Goal: Task Accomplishment & Management: Complete application form

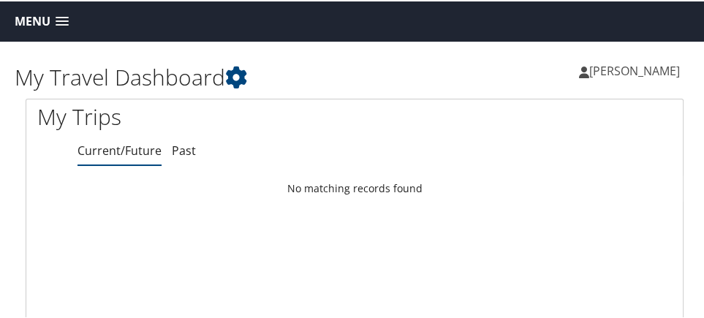
click at [52, 19] on link "Menu" at bounding box center [41, 20] width 69 height 24
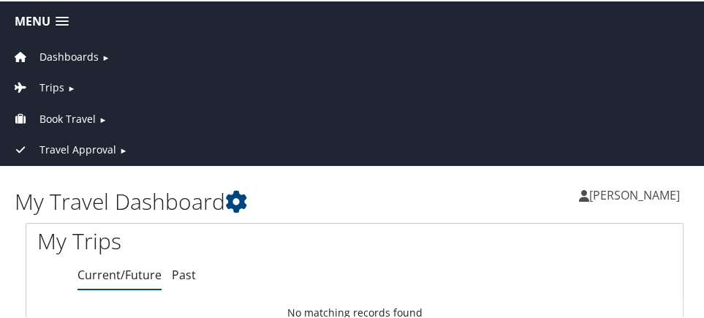
click at [105, 144] on span "Travel Approval" at bounding box center [77, 148] width 77 height 16
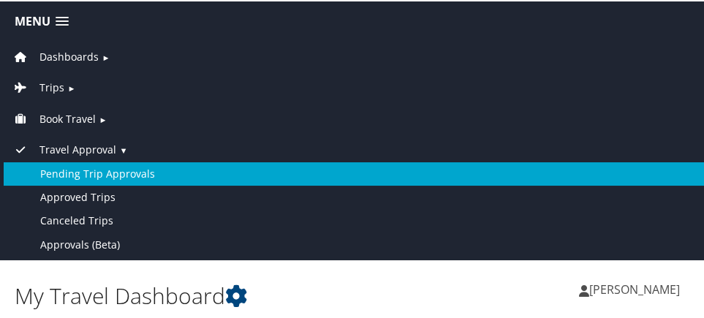
click at [122, 167] on link "Pending Trip Approvals" at bounding box center [355, 172] width 702 height 23
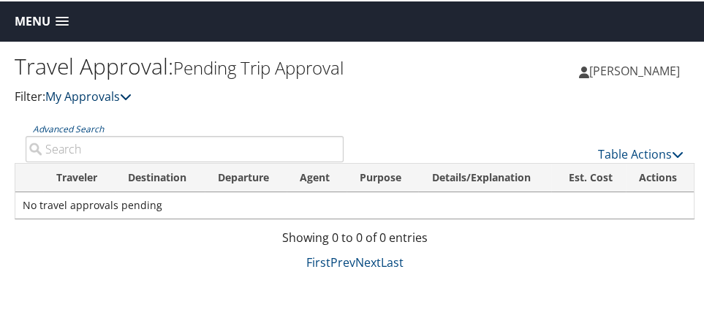
click at [124, 103] on link "My Approvals" at bounding box center [88, 95] width 86 height 16
click at [130, 101] on icon at bounding box center [126, 95] width 12 height 12
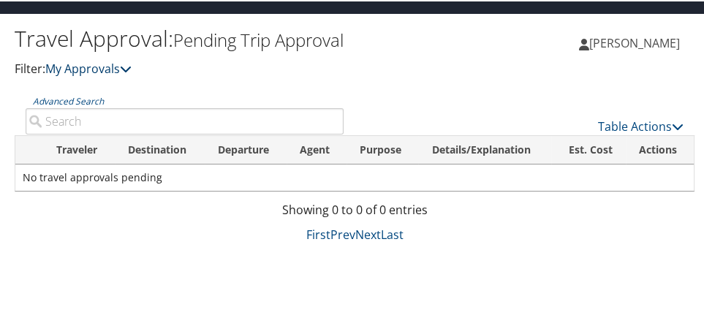
scroll to position [39, 0]
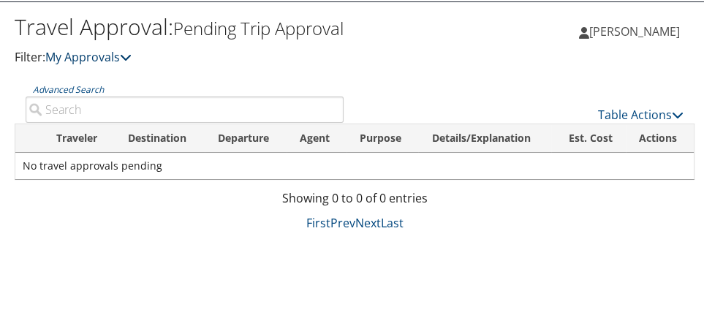
click at [128, 61] on icon at bounding box center [126, 56] width 12 height 12
click at [130, 61] on icon at bounding box center [126, 56] width 12 height 12
click at [75, 151] on th "Traveler" at bounding box center [79, 137] width 72 height 29
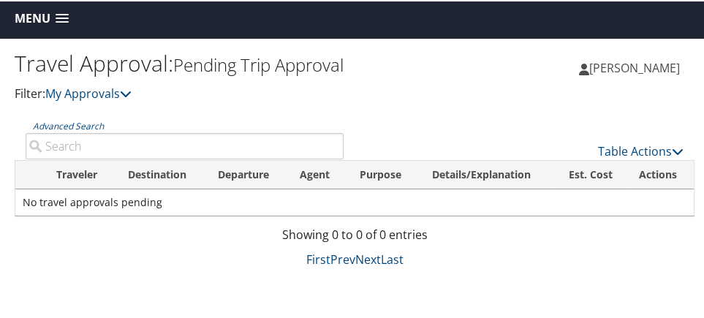
scroll to position [0, 0]
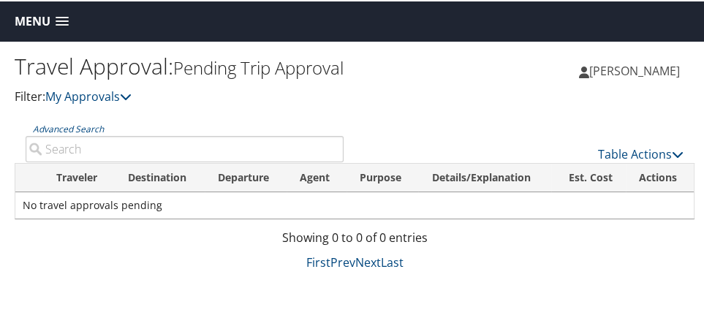
click at [66, 18] on span at bounding box center [62, 20] width 13 height 10
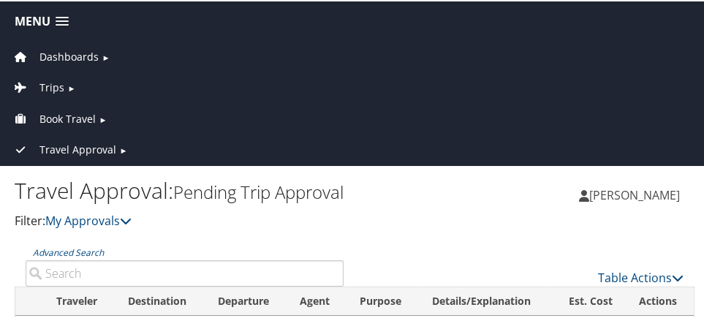
click at [100, 144] on span "Travel Approval" at bounding box center [77, 148] width 77 height 16
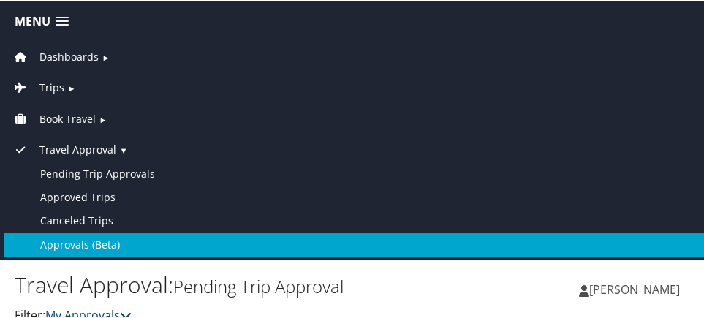
click at [99, 242] on link "Approvals (Beta)" at bounding box center [355, 243] width 702 height 23
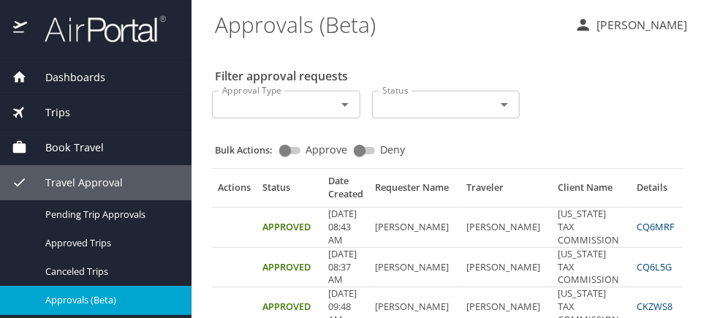
click at [88, 78] on span "Dashboards" at bounding box center [66, 77] width 78 height 16
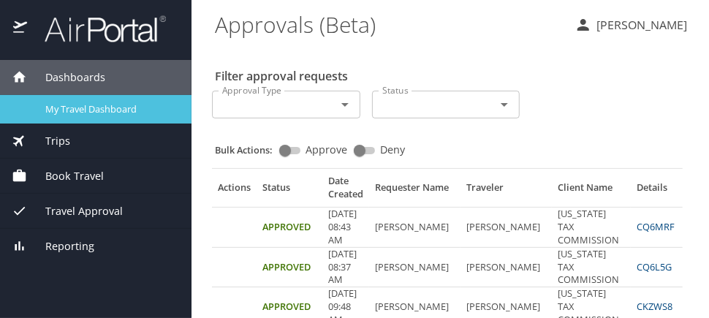
click at [94, 106] on span "My Travel Dashboard" at bounding box center [109, 109] width 129 height 14
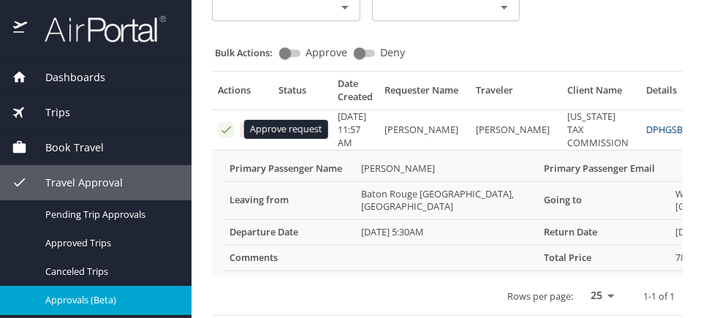
click at [223, 127] on icon "Approval table" at bounding box center [226, 130] width 14 height 14
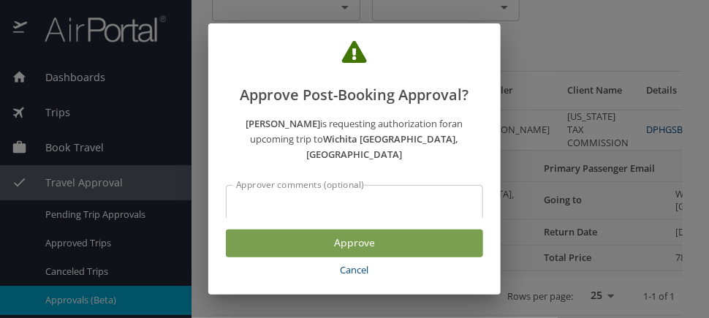
click at [361, 239] on span "Approve" at bounding box center [355, 243] width 234 height 18
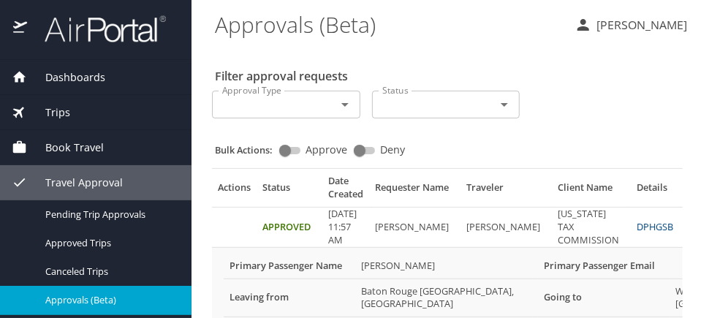
click at [86, 82] on span "Dashboards" at bounding box center [66, 77] width 78 height 16
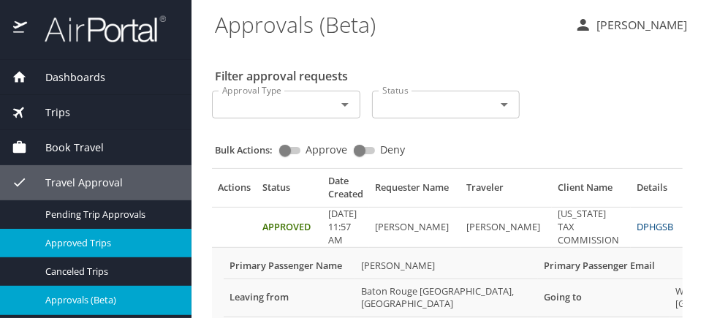
click at [98, 249] on div "Approved Trips" at bounding box center [96, 243] width 168 height 17
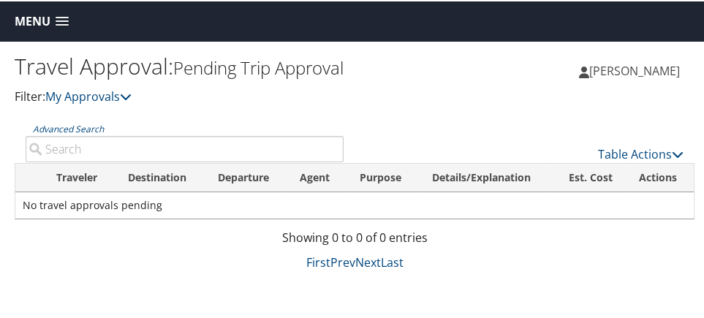
click at [58, 18] on span at bounding box center [62, 20] width 13 height 10
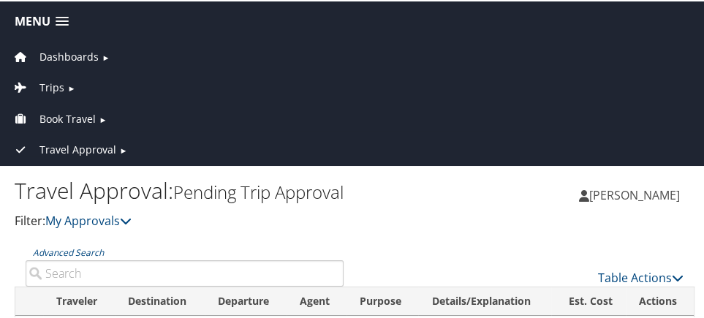
click at [76, 146] on span "Travel Approval" at bounding box center [77, 148] width 77 height 16
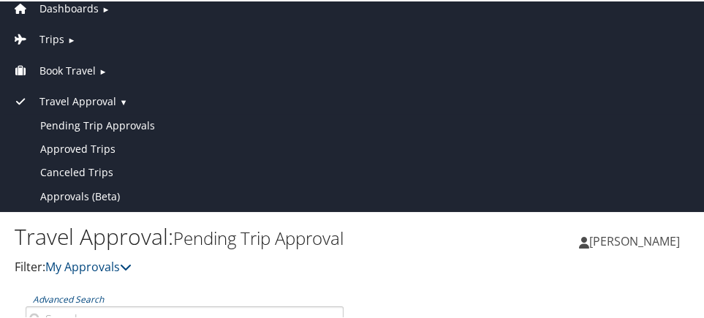
scroll to position [48, 0]
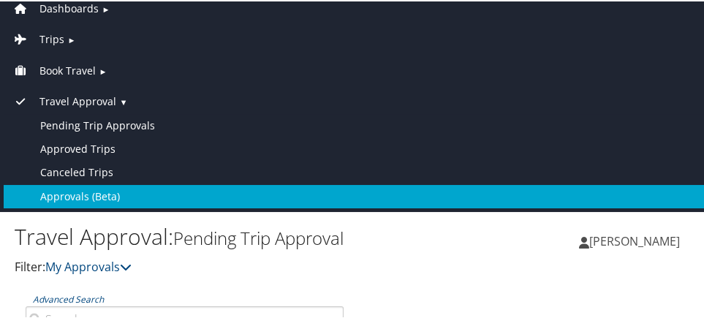
click at [100, 196] on link "Approvals (Beta)" at bounding box center [355, 195] width 702 height 23
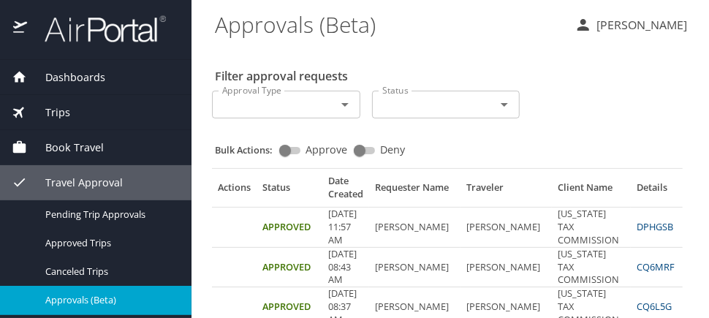
click at [365, 226] on AM "[DATE] 11:57 AM" at bounding box center [345, 227] width 47 height 40
drag, startPoint x: 365, startPoint y: 226, endPoint x: 311, endPoint y: 226, distance: 53.4
click at [311, 226] on td "Approved" at bounding box center [290, 227] width 66 height 40
click at [298, 225] on td "Approved" at bounding box center [290, 227] width 66 height 40
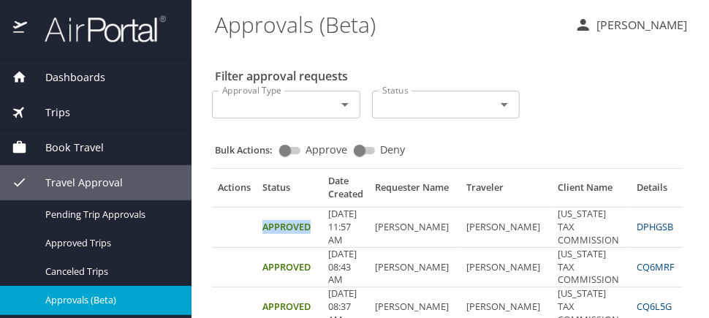
click at [298, 225] on td "Approved" at bounding box center [290, 227] width 66 height 40
drag, startPoint x: 298, startPoint y: 225, endPoint x: 469, endPoint y: 221, distance: 170.4
click at [469, 221] on td "Gregory L Bencaz" at bounding box center [506, 227] width 91 height 40
drag, startPoint x: 557, startPoint y: 222, endPoint x: 595, endPoint y: 216, distance: 38.5
click at [595, 216] on COMMISSION "LOUISIANA TAX COMMISSION" at bounding box center [591, 227] width 79 height 40
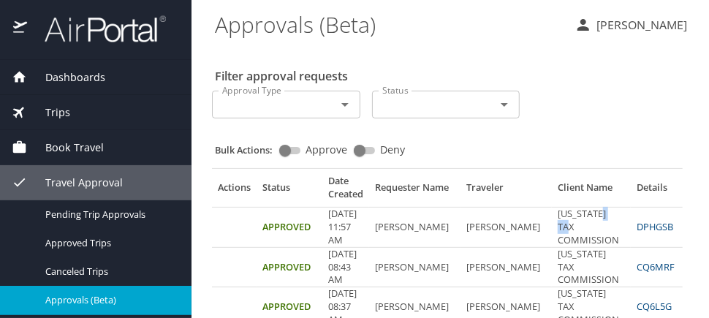
click at [637, 228] on link "DPHGSB" at bounding box center [655, 226] width 37 height 13
click at [89, 80] on span "Dashboards" at bounding box center [66, 77] width 78 height 16
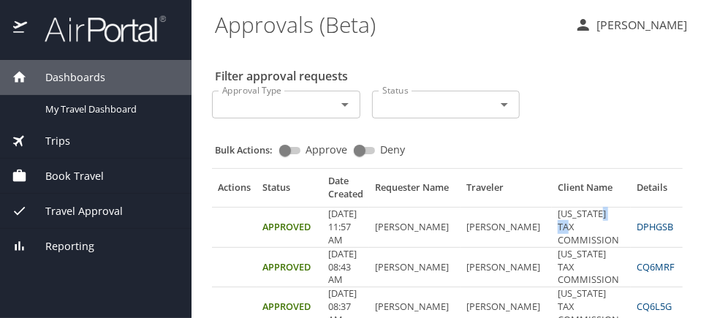
click at [98, 213] on span "Travel Approval" at bounding box center [75, 211] width 96 height 16
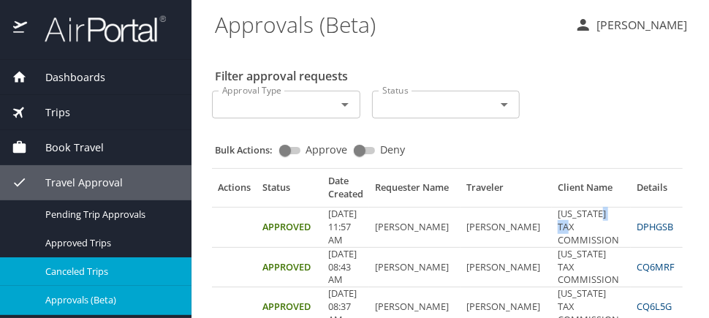
scroll to position [31, 0]
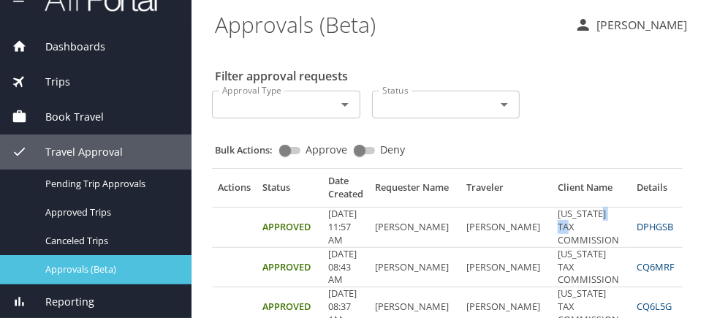
click at [96, 268] on span "Approvals (Beta)" at bounding box center [109, 269] width 129 height 14
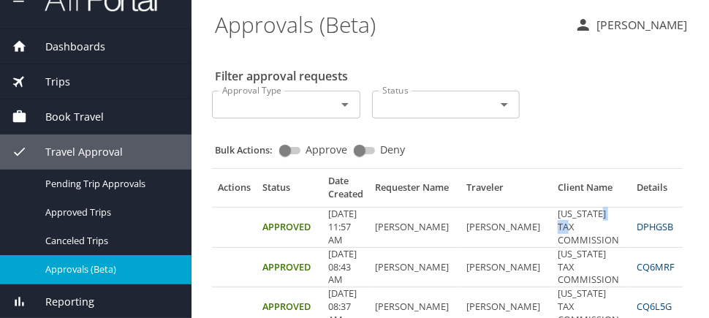
click at [96, 267] on span "Approvals (Beta)" at bounding box center [109, 269] width 129 height 14
click at [637, 224] on link "DPHGSB" at bounding box center [655, 226] width 37 height 13
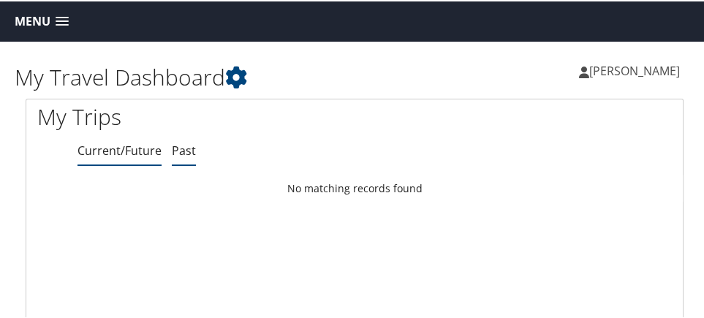
click at [186, 153] on link "Past" at bounding box center [184, 149] width 24 height 16
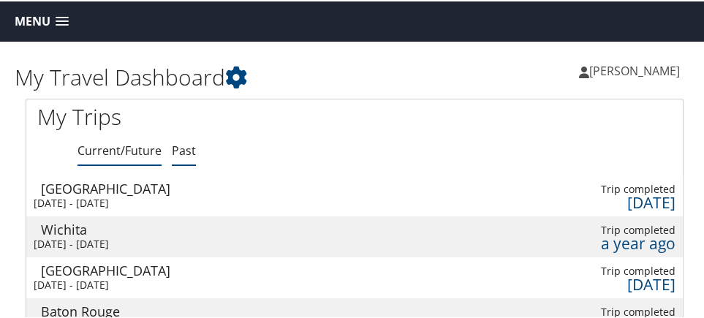
click at [97, 146] on link "Current/Future" at bounding box center [120, 149] width 84 height 16
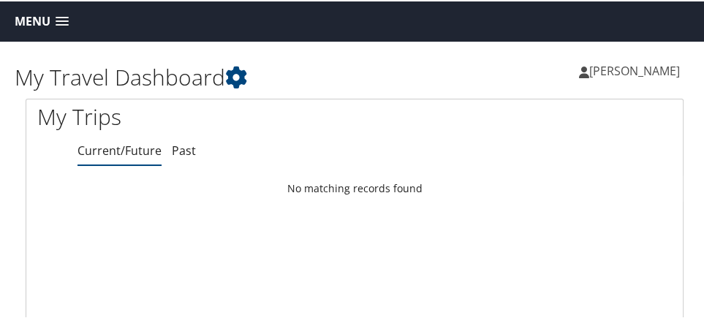
click at [62, 22] on span at bounding box center [62, 20] width 13 height 10
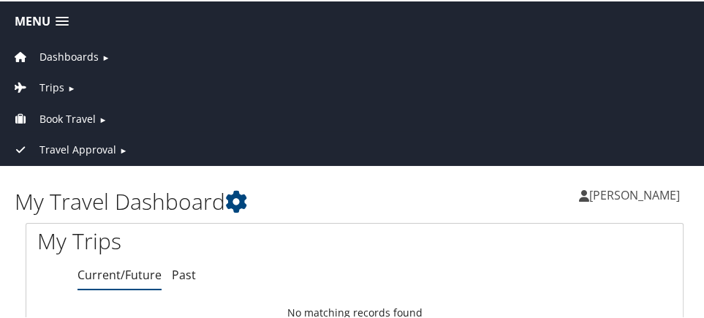
click at [87, 143] on span "Travel Approval" at bounding box center [77, 148] width 77 height 16
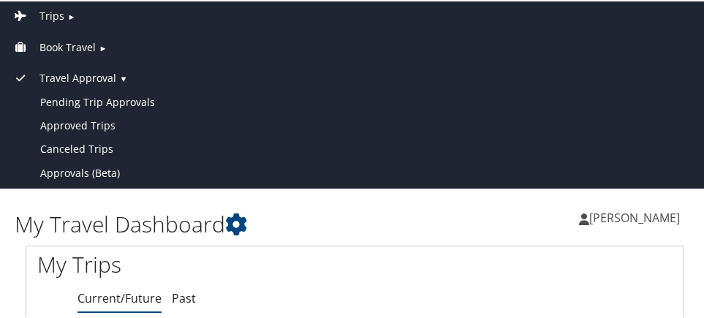
scroll to position [72, 0]
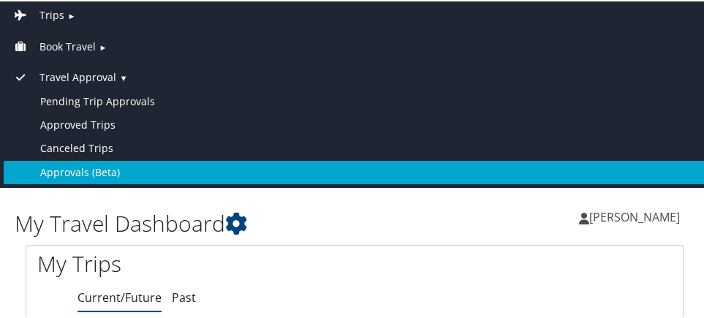
click at [94, 165] on link "Approvals (Beta)" at bounding box center [355, 170] width 702 height 23
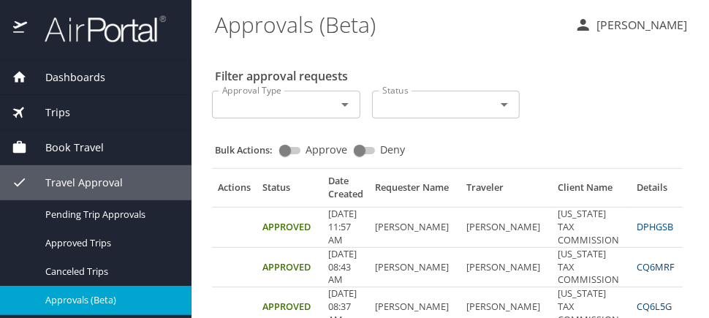
click at [637, 222] on link "DPHGSB" at bounding box center [655, 226] width 37 height 13
click at [637, 230] on link "DPHGSB" at bounding box center [655, 226] width 37 height 13
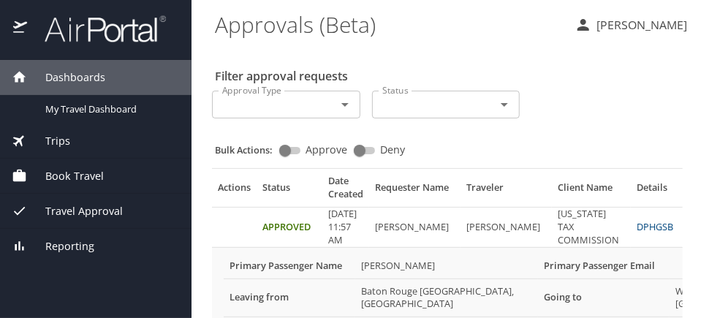
click at [637, 228] on link "DPHGSB" at bounding box center [655, 226] width 37 height 13
